Goal: Task Accomplishment & Management: Use online tool/utility

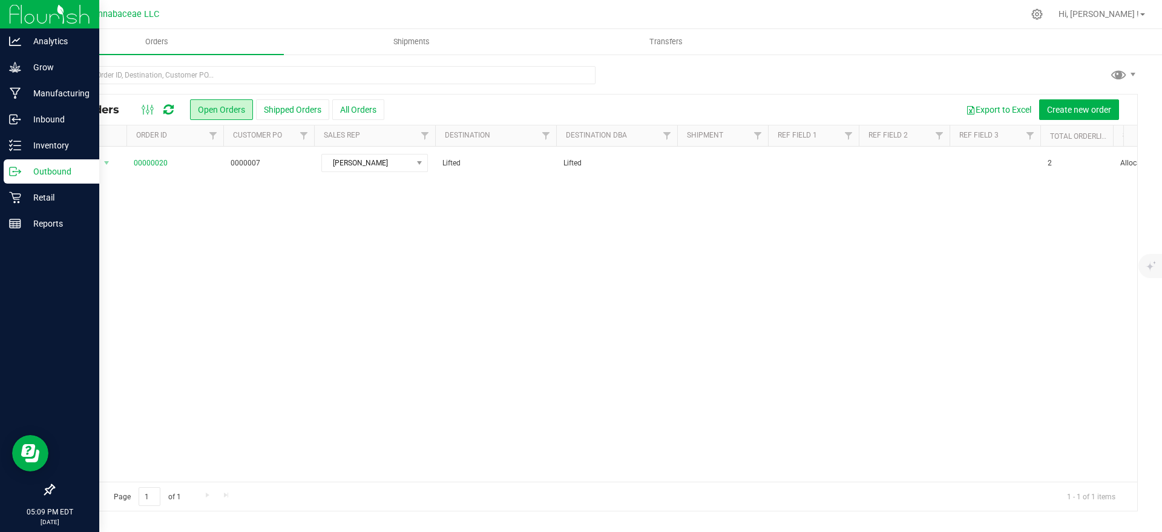
click at [25, 175] on p "Outbound" at bounding box center [57, 171] width 73 height 15
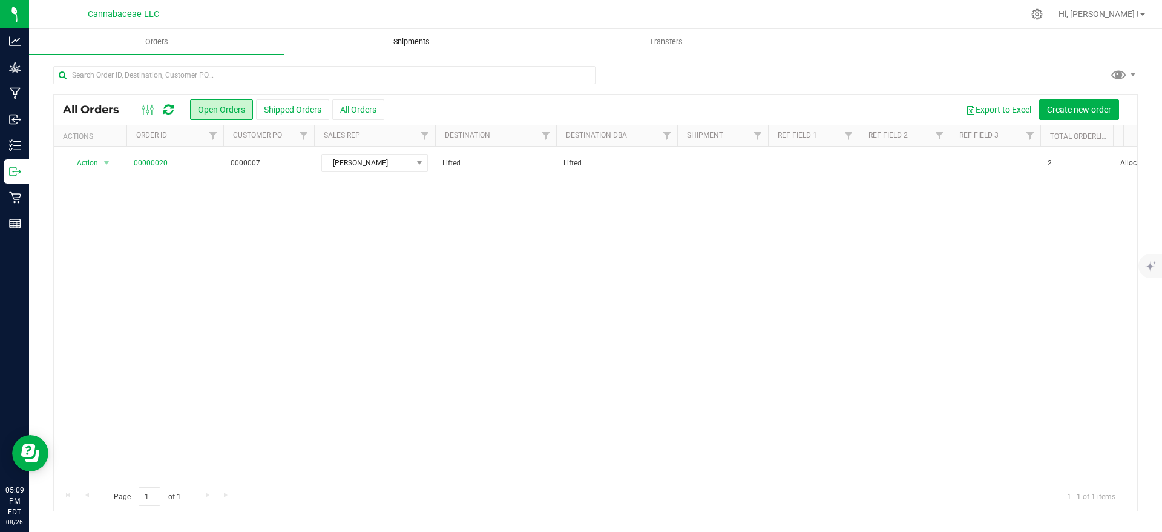
click at [397, 45] on span "Shipments" at bounding box center [411, 41] width 69 height 11
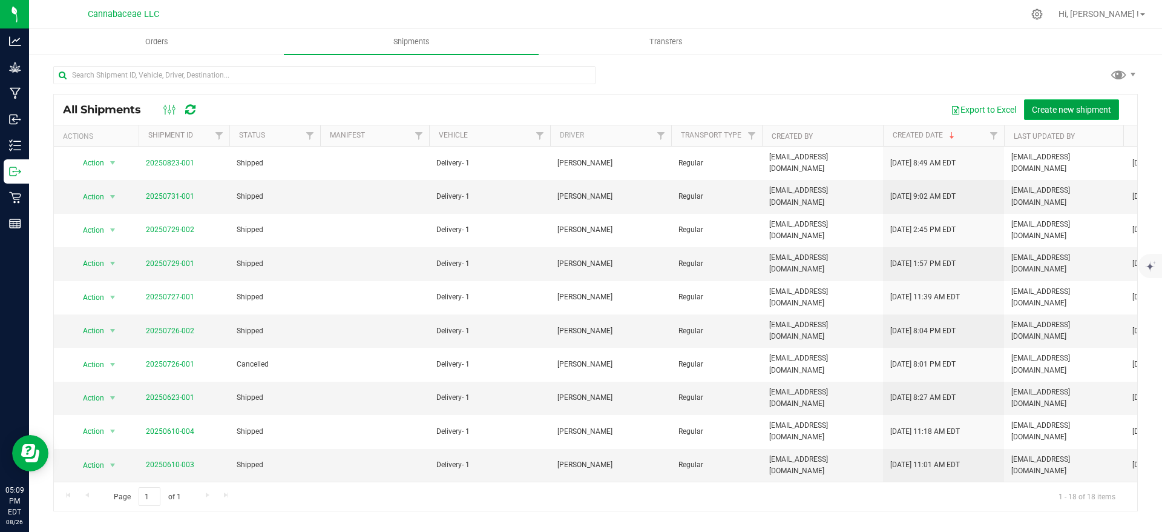
click at [1060, 107] on span "Create new shipment" at bounding box center [1071, 110] width 79 height 10
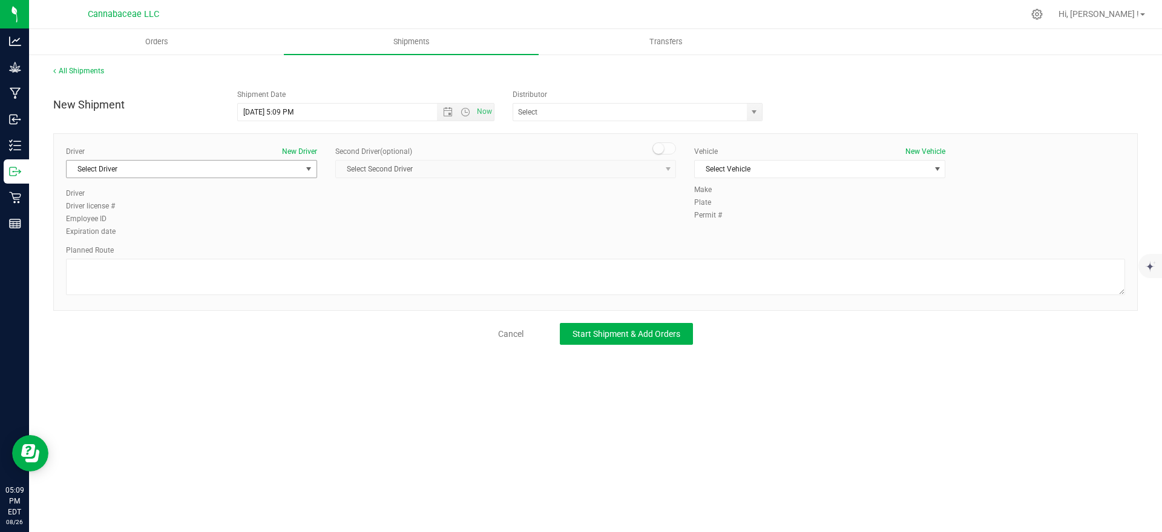
click at [288, 166] on span "Select Driver" at bounding box center [184, 168] width 235 height 17
click at [248, 215] on li "[PERSON_NAME]" at bounding box center [192, 220] width 250 height 18
click at [806, 171] on span "Select Vehicle" at bounding box center [812, 168] width 235 height 17
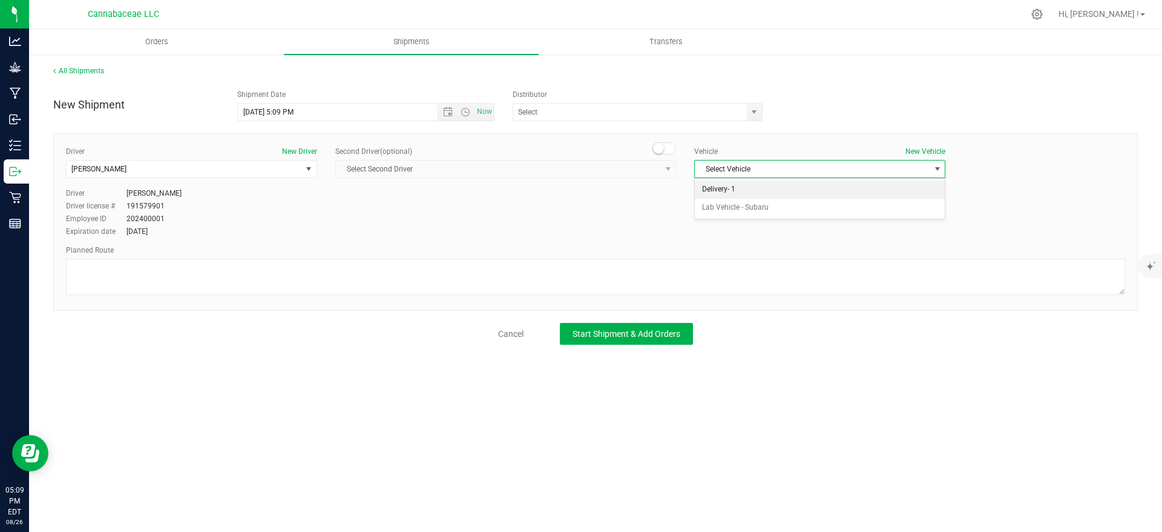
click at [797, 193] on li "Delivery- 1" at bounding box center [820, 189] width 250 height 18
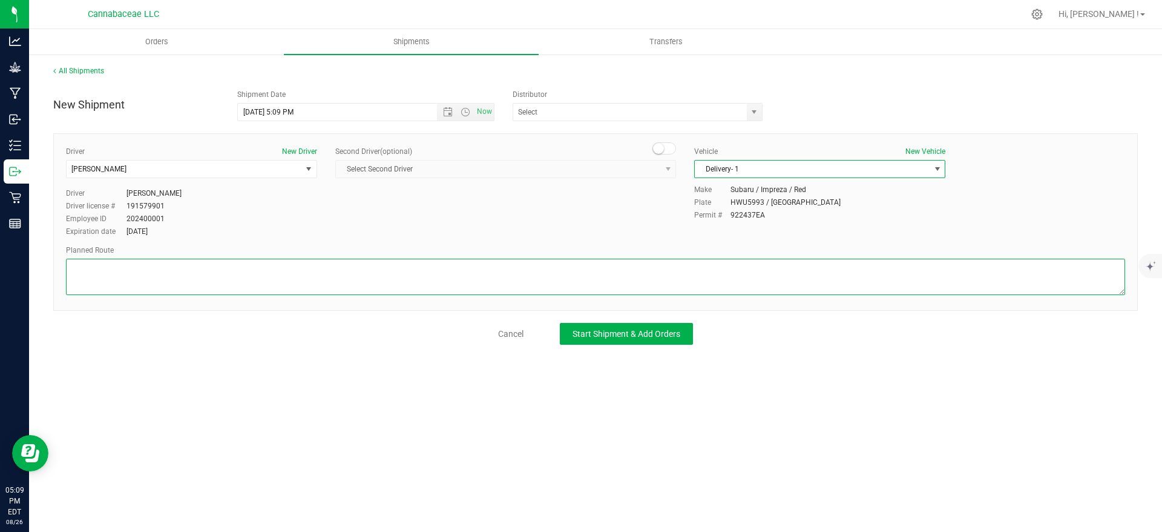
click at [222, 272] on textarea at bounding box center [596, 277] width 1060 height 36
type textarea "Determined by GPS"
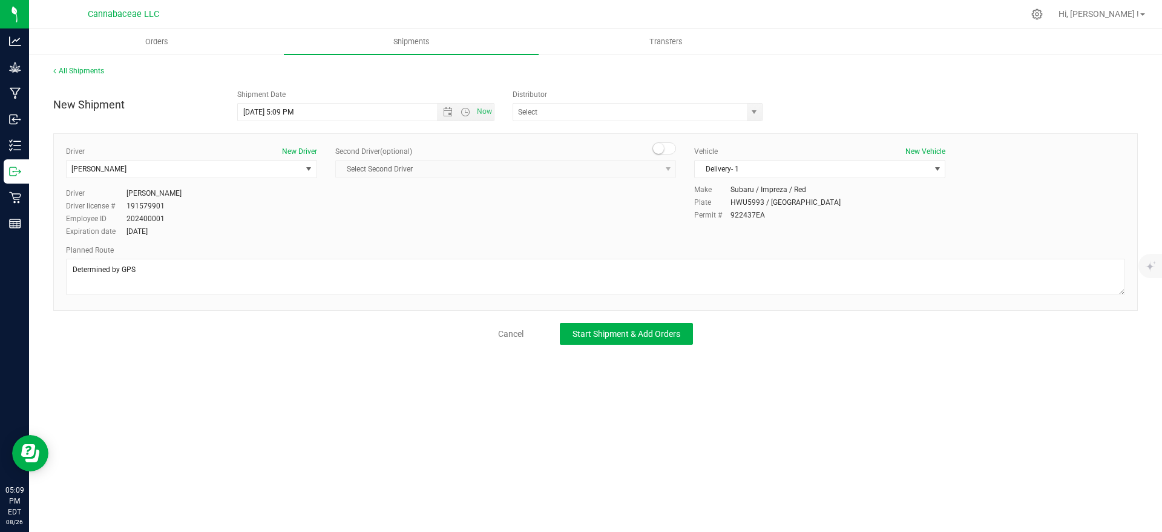
drag, startPoint x: 234, startPoint y: 375, endPoint x: 251, endPoint y: 380, distance: 16.9
click at [237, 375] on div "Orders Shipments Transfers All Shipments New Shipment Shipment Date [DATE] 5:09…" at bounding box center [595, 280] width 1133 height 503
click at [443, 108] on span "Open the date view" at bounding box center [448, 112] width 10 height 10
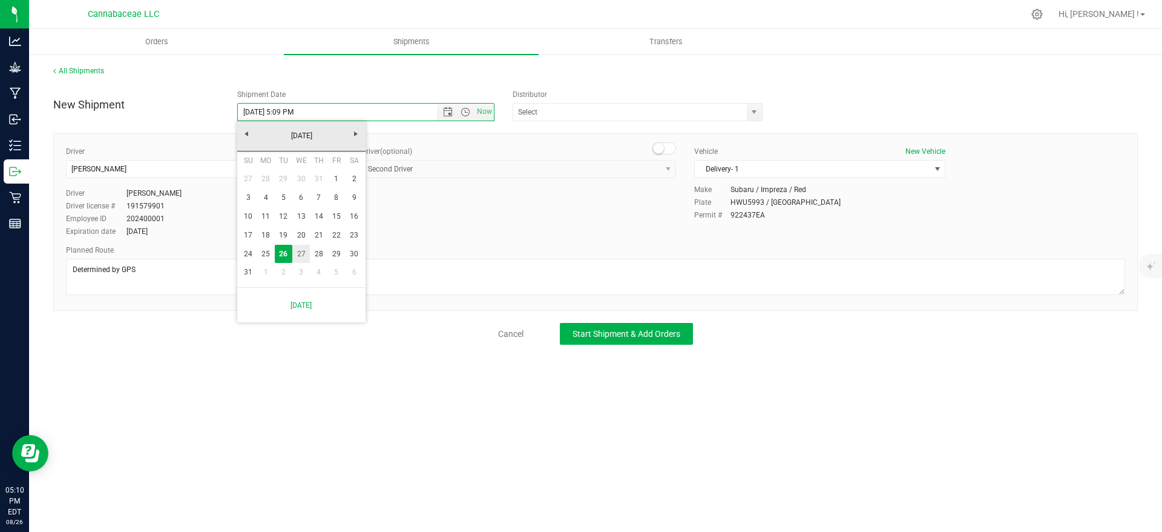
click at [306, 257] on link "27" at bounding box center [301, 254] width 18 height 19
type input "[DATE] 5:09 PM"
click at [469, 113] on span "Open the time view" at bounding box center [466, 112] width 10 height 10
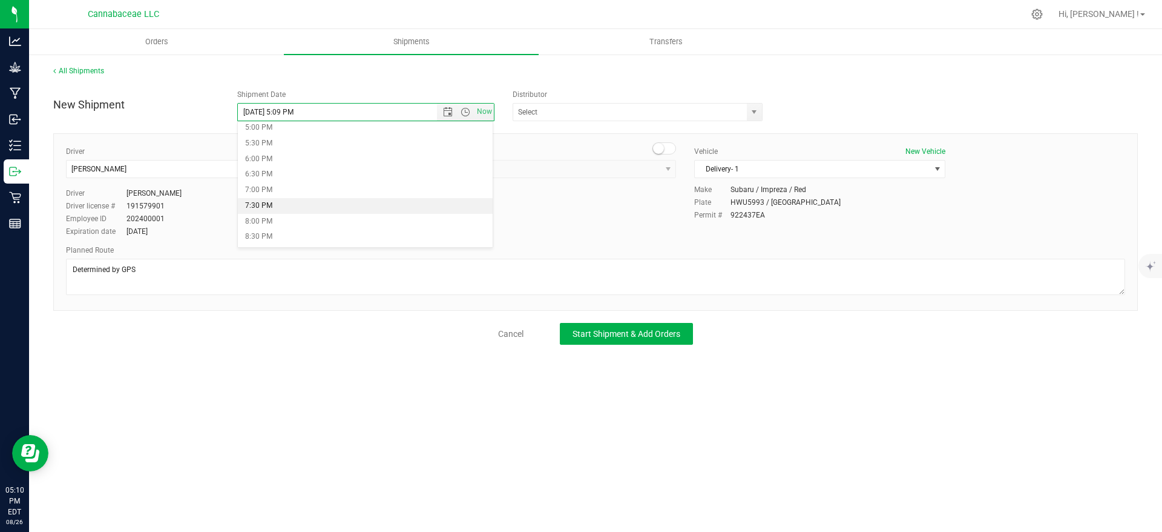
scroll to position [624, 0]
click at [188, 92] on div "New Shipment" at bounding box center [136, 100] width 184 height 22
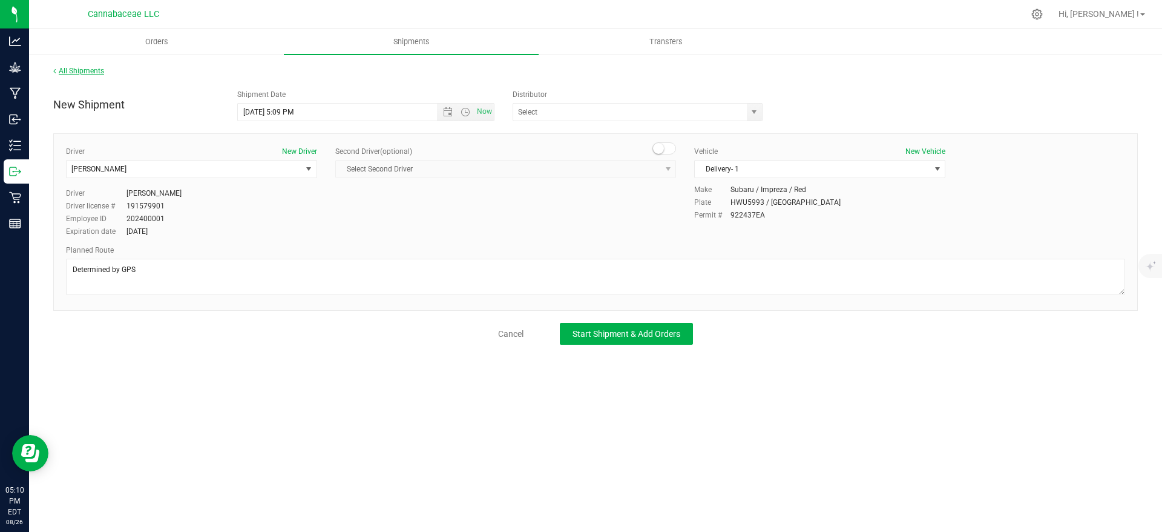
click at [65, 72] on link "All Shipments" at bounding box center [78, 71] width 51 height 8
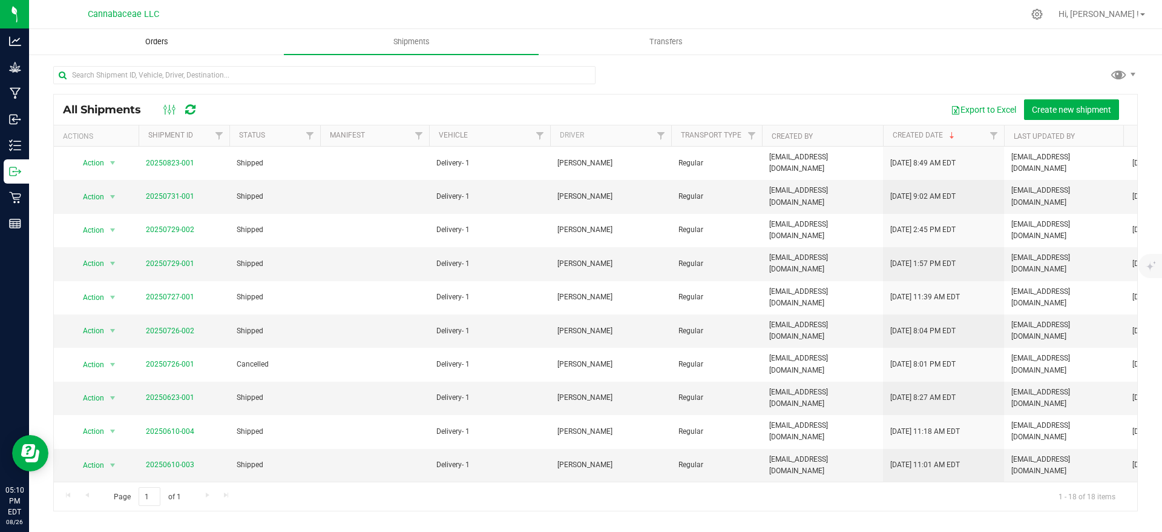
click at [150, 36] on span "Orders" at bounding box center [157, 41] width 56 height 11
